Goal: Information Seeking & Learning: Find contact information

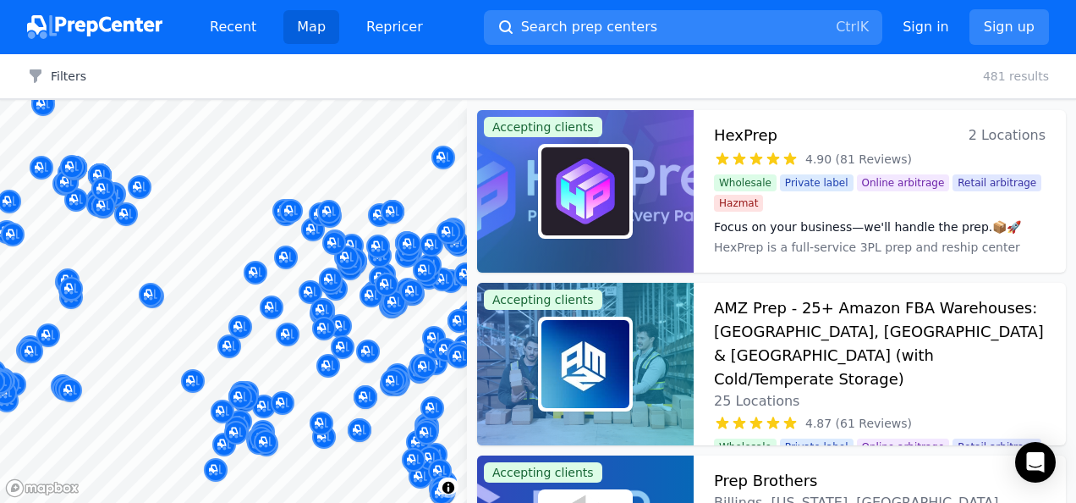
click at [479, 237] on div "Map © Mapbox © OpenStreetMap Improve this map Accepting clients HexPrep 2 Locat…" at bounding box center [538, 301] width 1076 height 403
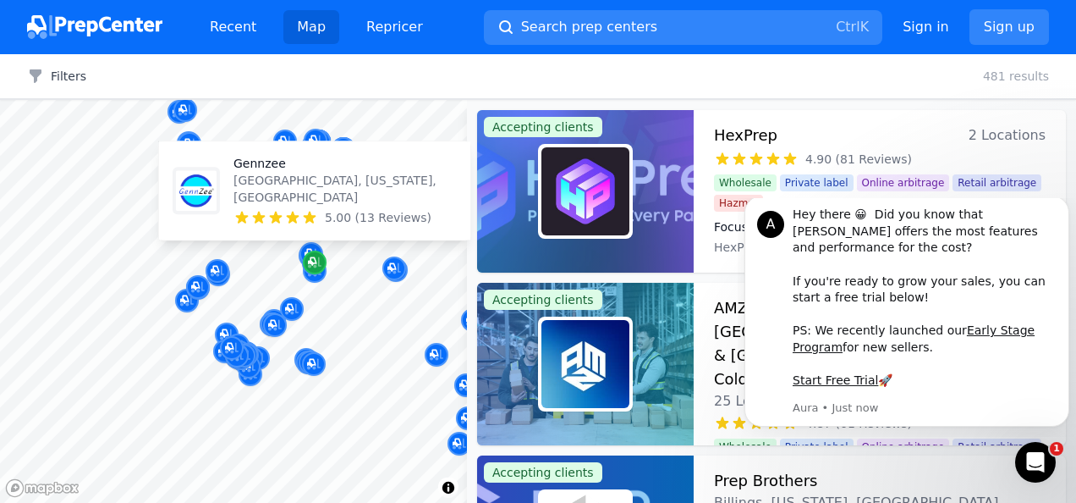
click at [314, 257] on icon "Map marker" at bounding box center [312, 261] width 8 height 8
click at [255, 172] on p "Gennzee" at bounding box center [344, 163] width 223 height 17
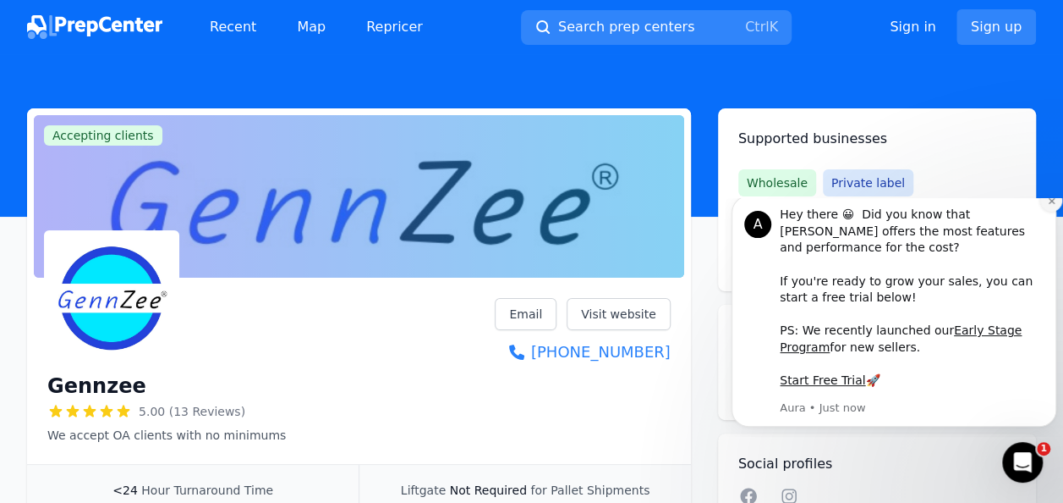
click at [1048, 206] on icon "Dismiss notification" at bounding box center [1051, 200] width 9 height 9
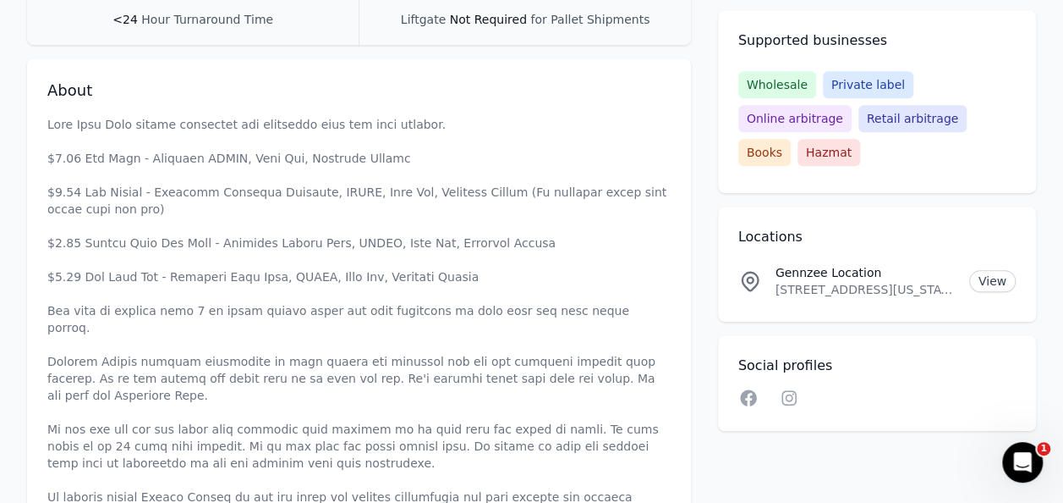
scroll to position [446, 0]
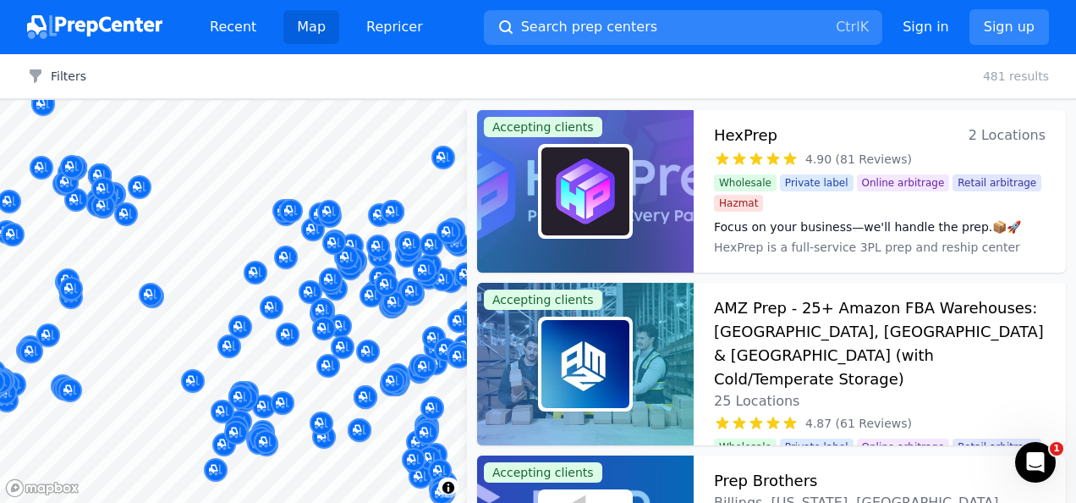
click at [67, 269] on div at bounding box center [162, 270] width 325 height 14
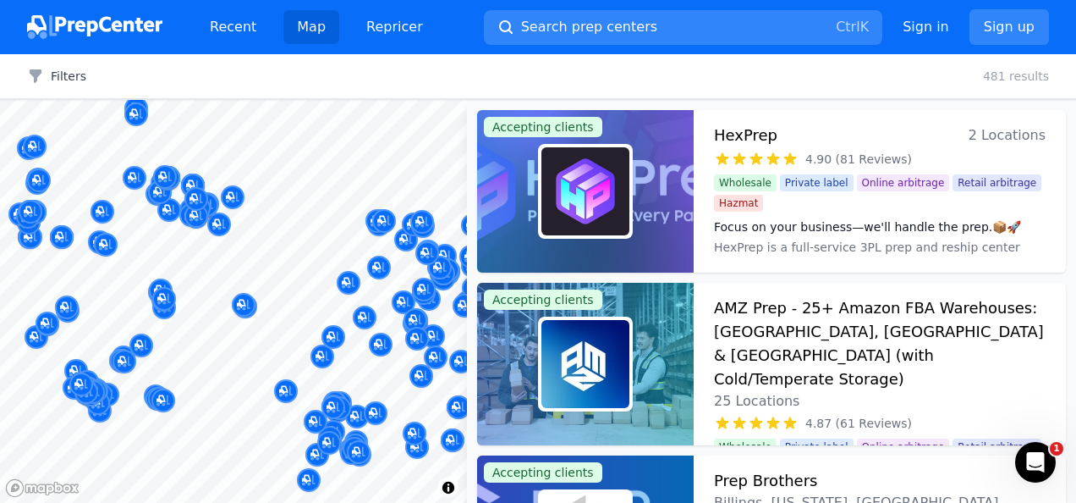
click at [120, 217] on div at bounding box center [162, 218] width 325 height 14
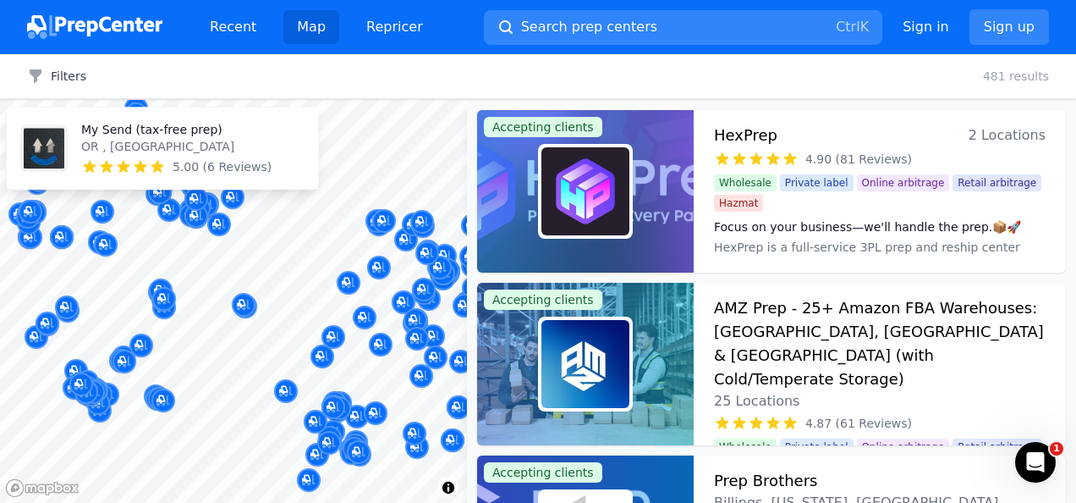
click at [113, 135] on p "My Send (tax-free prep)" at bounding box center [176, 129] width 190 height 17
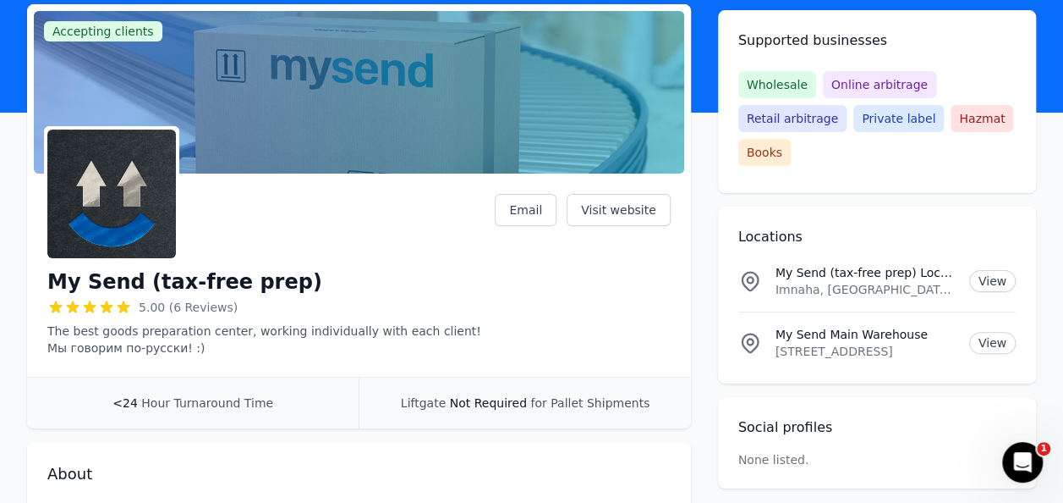
scroll to position [103, 0]
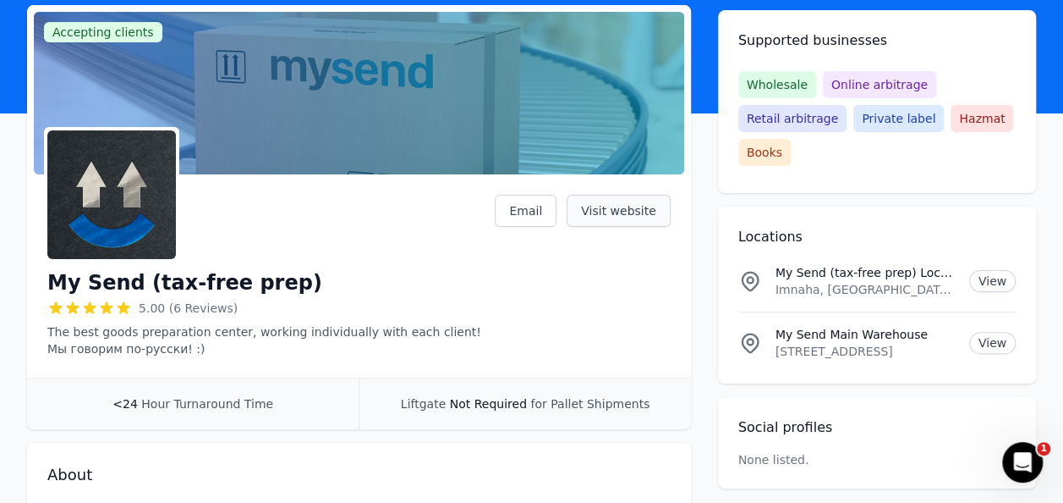
click at [631, 211] on link "Visit website" at bounding box center [619, 211] width 104 height 32
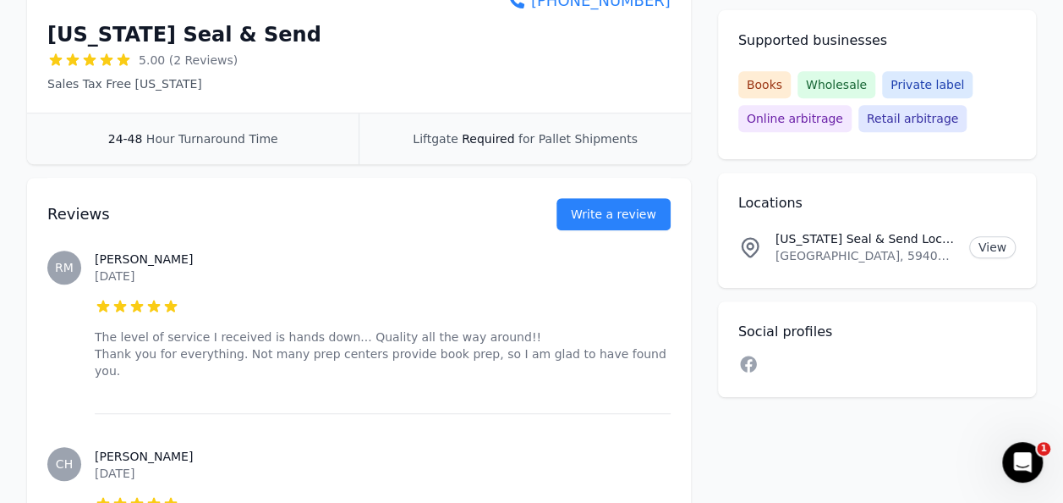
scroll to position [189, 0]
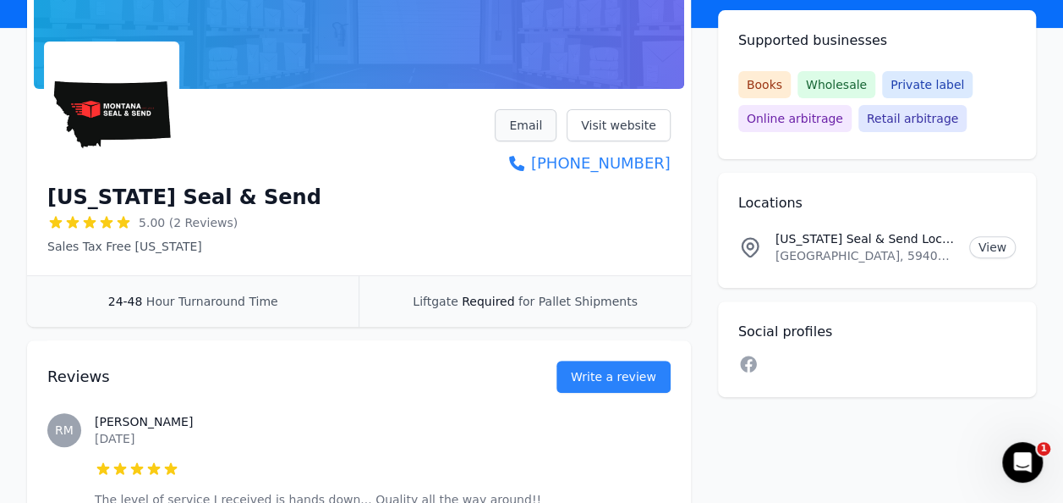
click at [545, 129] on link "Email" at bounding box center [526, 125] width 62 height 32
click at [229, 316] on div "24-48 Hour Turnaround Time" at bounding box center [193, 301] width 332 height 51
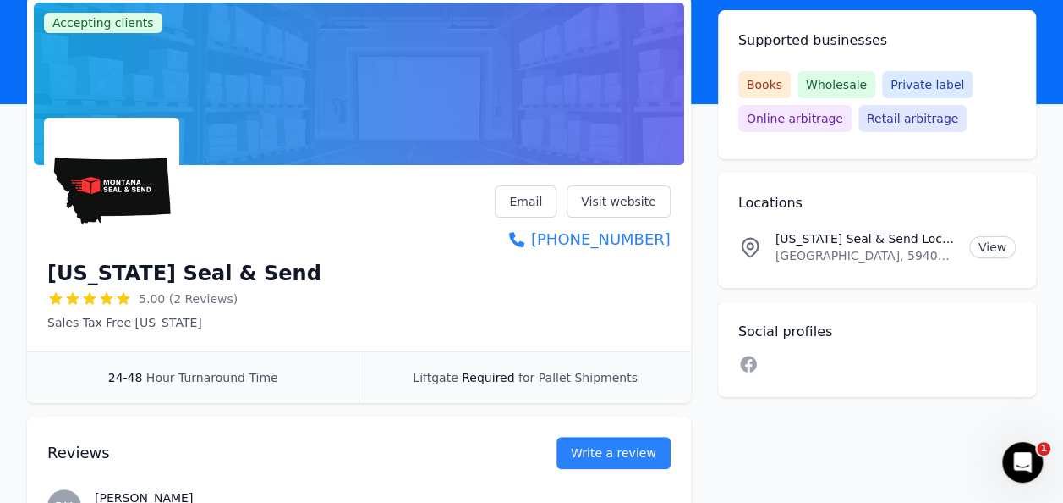
scroll to position [112, 0]
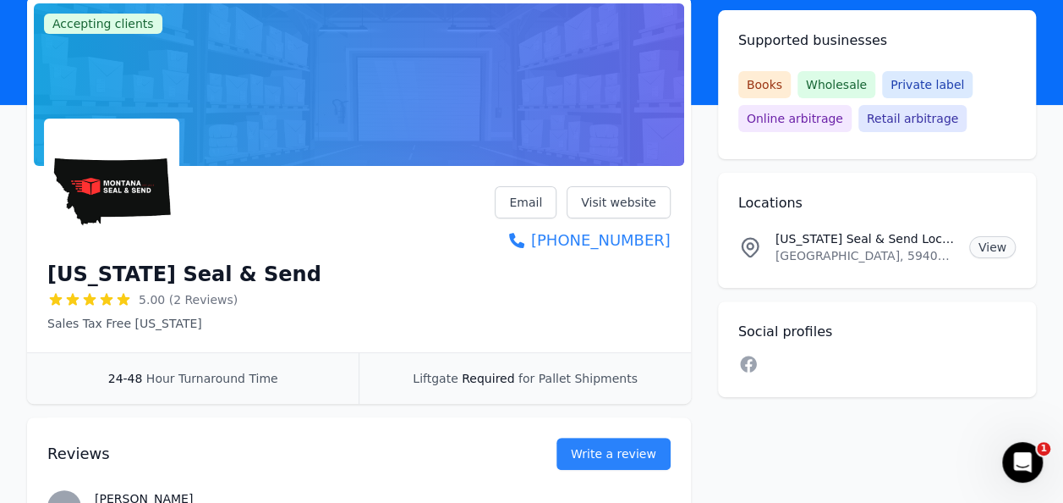
click at [988, 245] on link "View" at bounding box center [992, 247] width 47 height 22
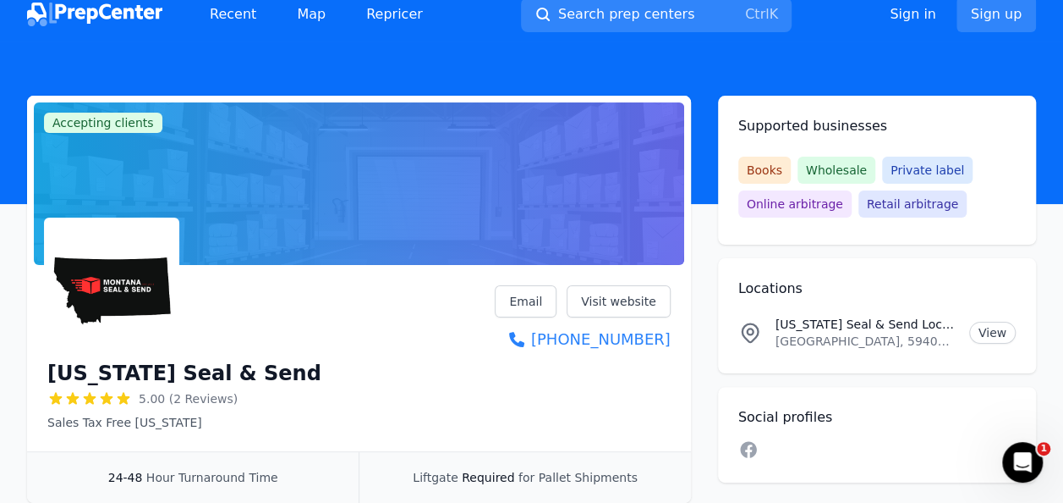
scroll to position [0, 0]
